Goal: Task Accomplishment & Management: Manage account settings

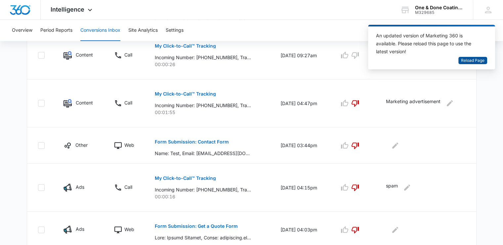
click at [479, 60] on span "Reload Page" at bounding box center [472, 61] width 23 height 6
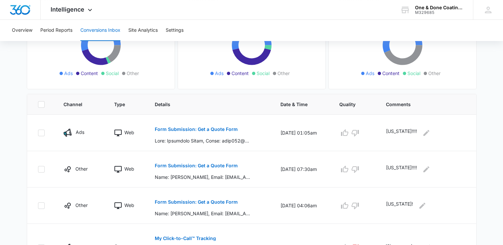
scroll to position [99, 0]
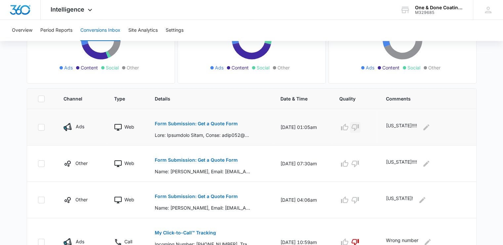
click at [359, 126] on icon "button" at bounding box center [355, 127] width 8 height 8
click at [358, 162] on icon "button" at bounding box center [355, 164] width 8 height 8
click at [359, 199] on icon "button" at bounding box center [355, 200] width 8 height 8
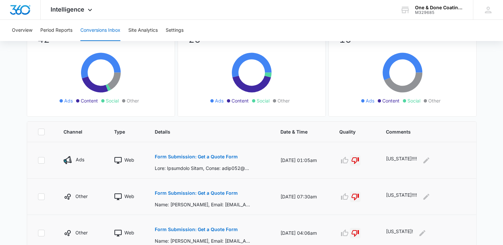
scroll to position [0, 0]
